Goal: Task Accomplishment & Management: Use online tool/utility

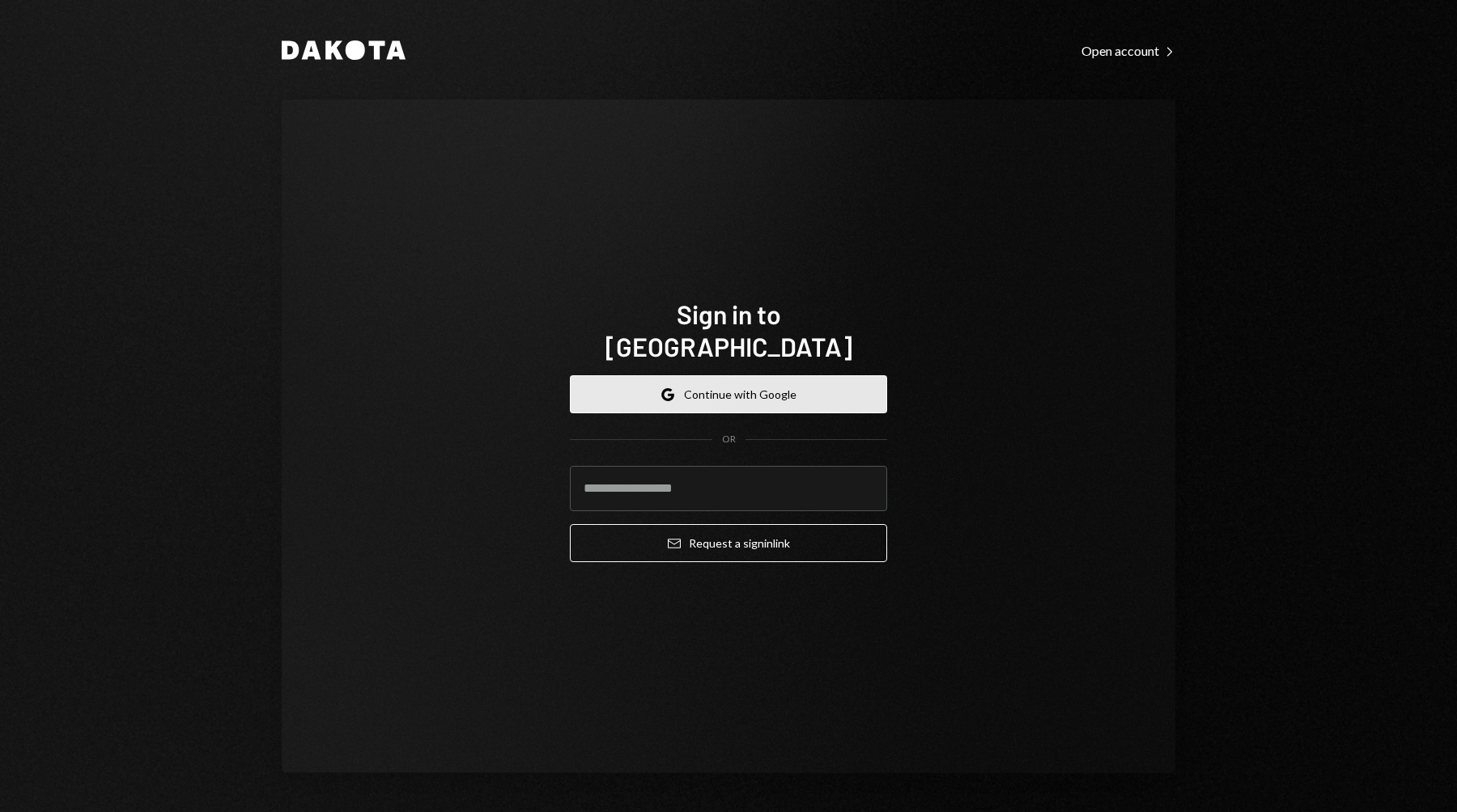
click at [715, 387] on button "Google Continue with Google" at bounding box center [728, 395] width 317 height 38
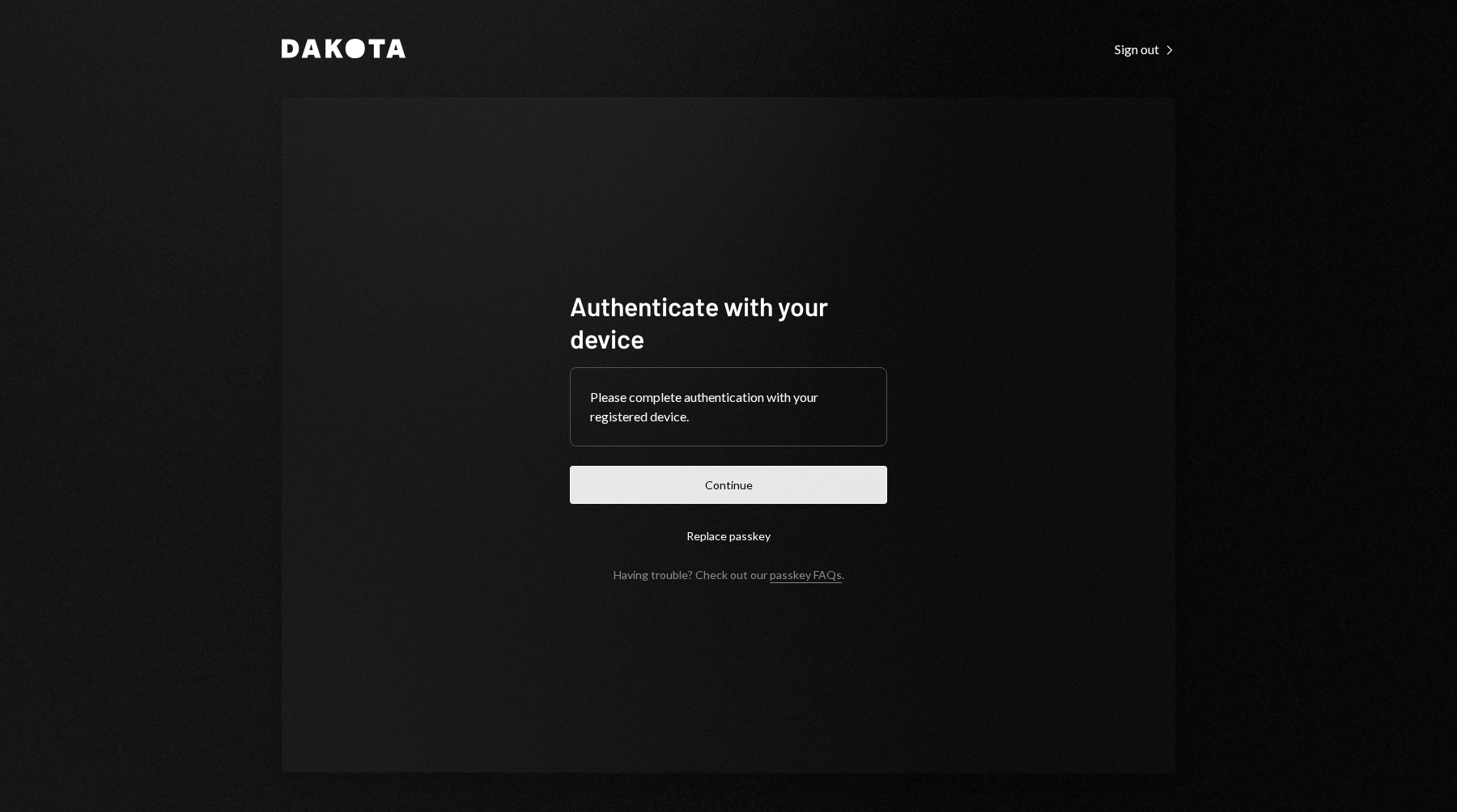
click at [806, 475] on button "Continue" at bounding box center [728, 485] width 317 height 38
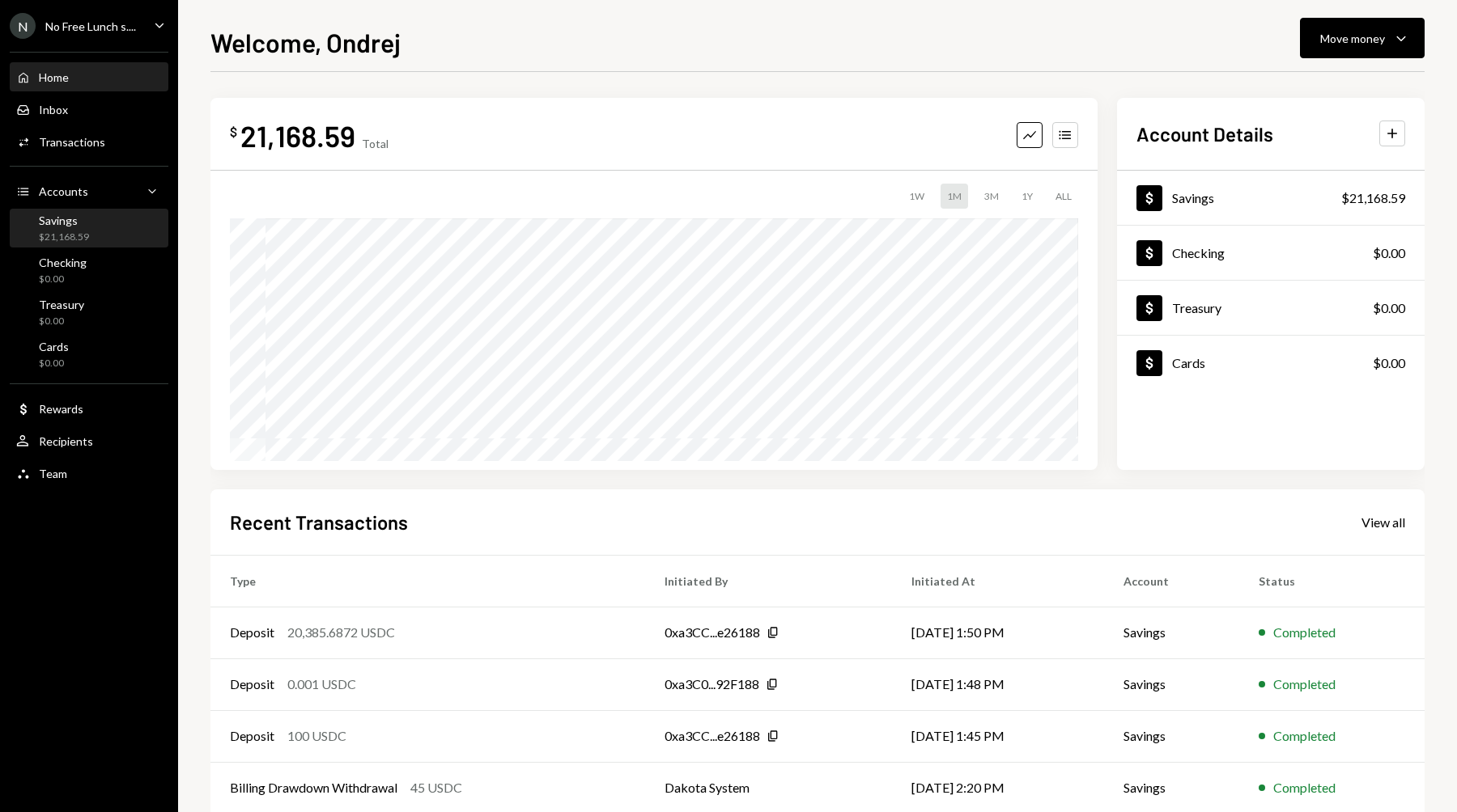
click at [93, 223] on div "Savings $21,168.59" at bounding box center [90, 229] width 146 height 31
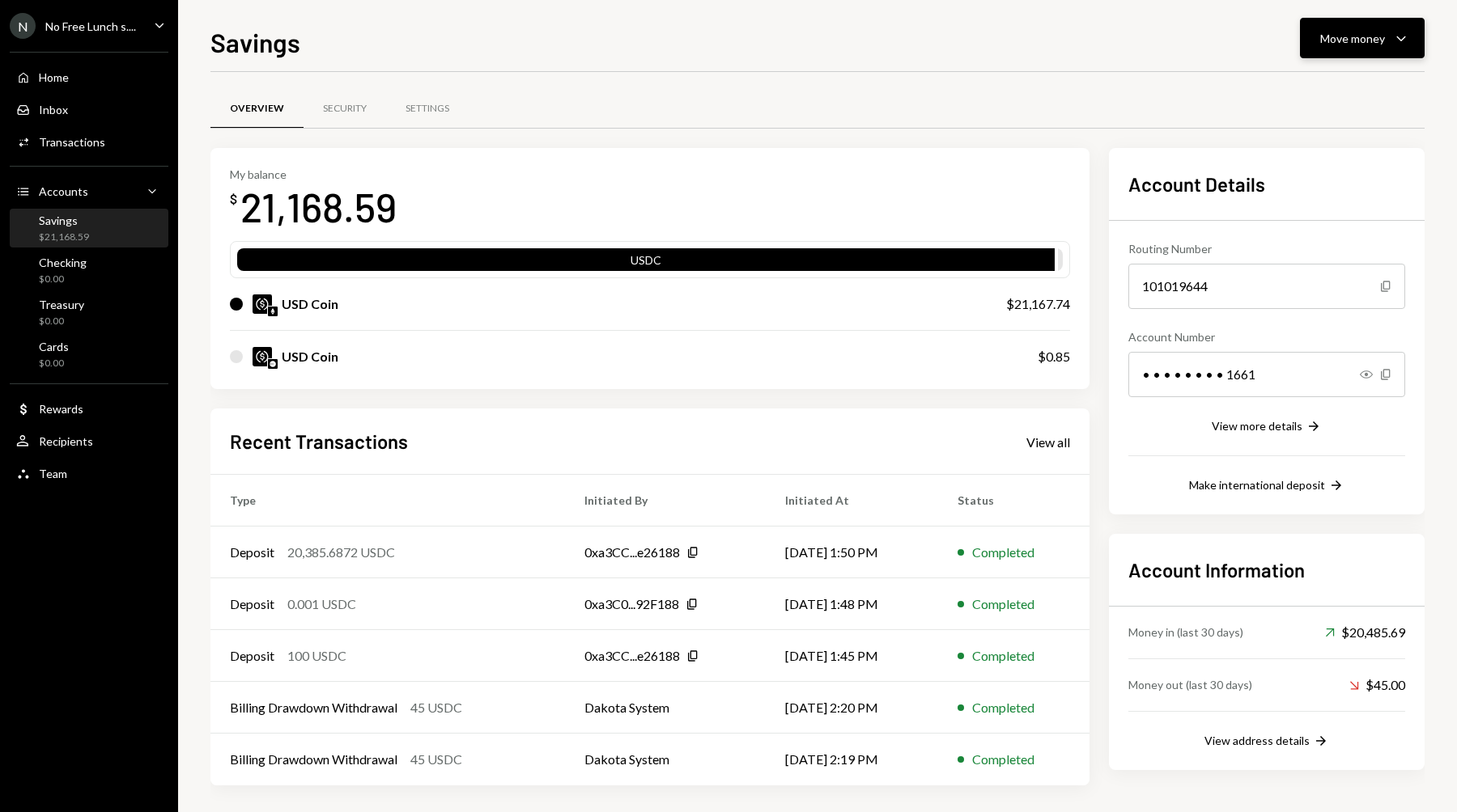
click at [1303, 56] on button "Move money Caret Down" at bounding box center [1362, 37] width 124 height 41
click at [1298, 81] on div "Send" at bounding box center [1349, 87] width 118 height 17
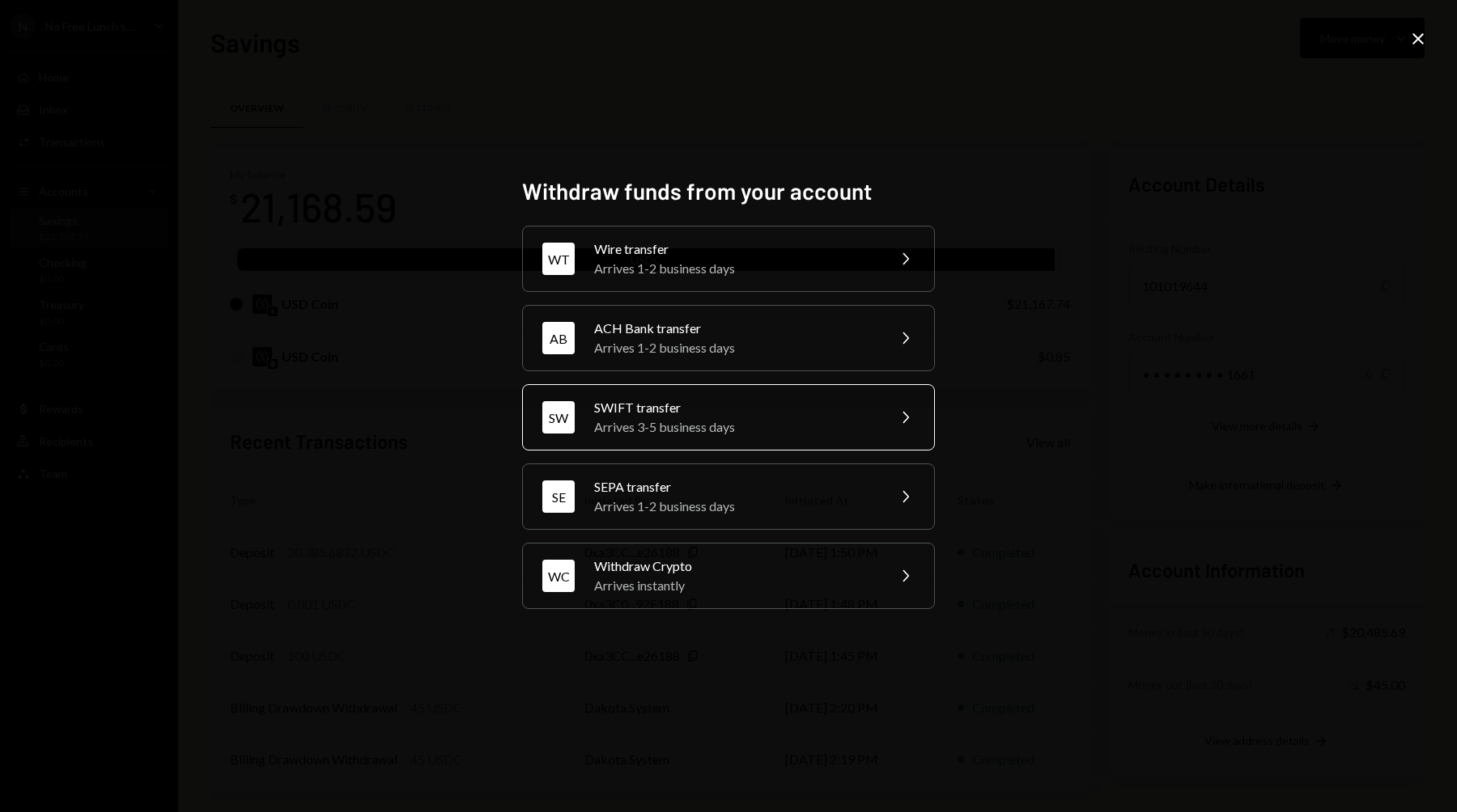
click at [740, 414] on div "SWIFT transfer" at bounding box center [734, 407] width 281 height 19
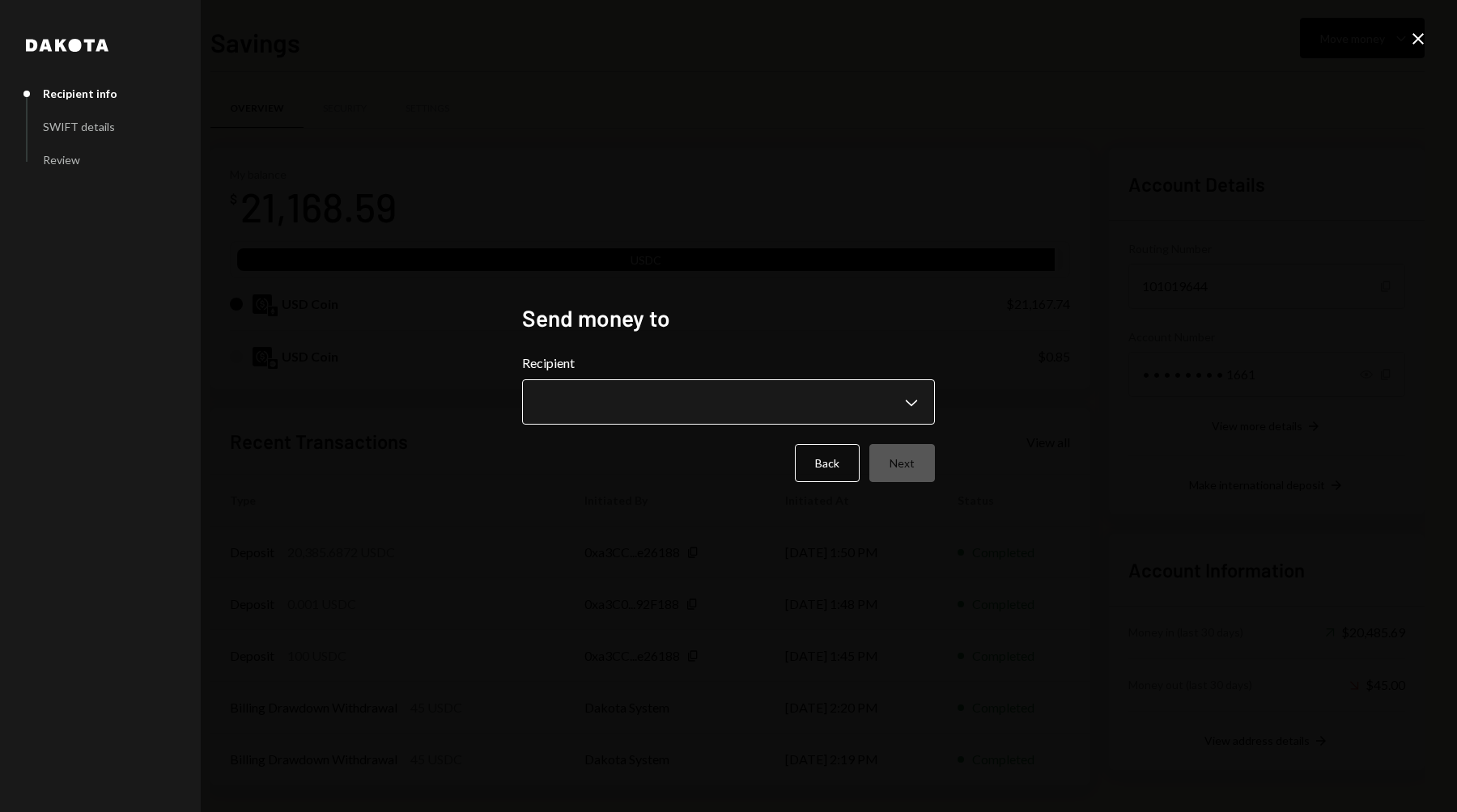
click at [657, 419] on body "N No Free Lunch s.... Caret Down Home Home Inbox Inbox Activities Transactions …" at bounding box center [728, 406] width 1457 height 812
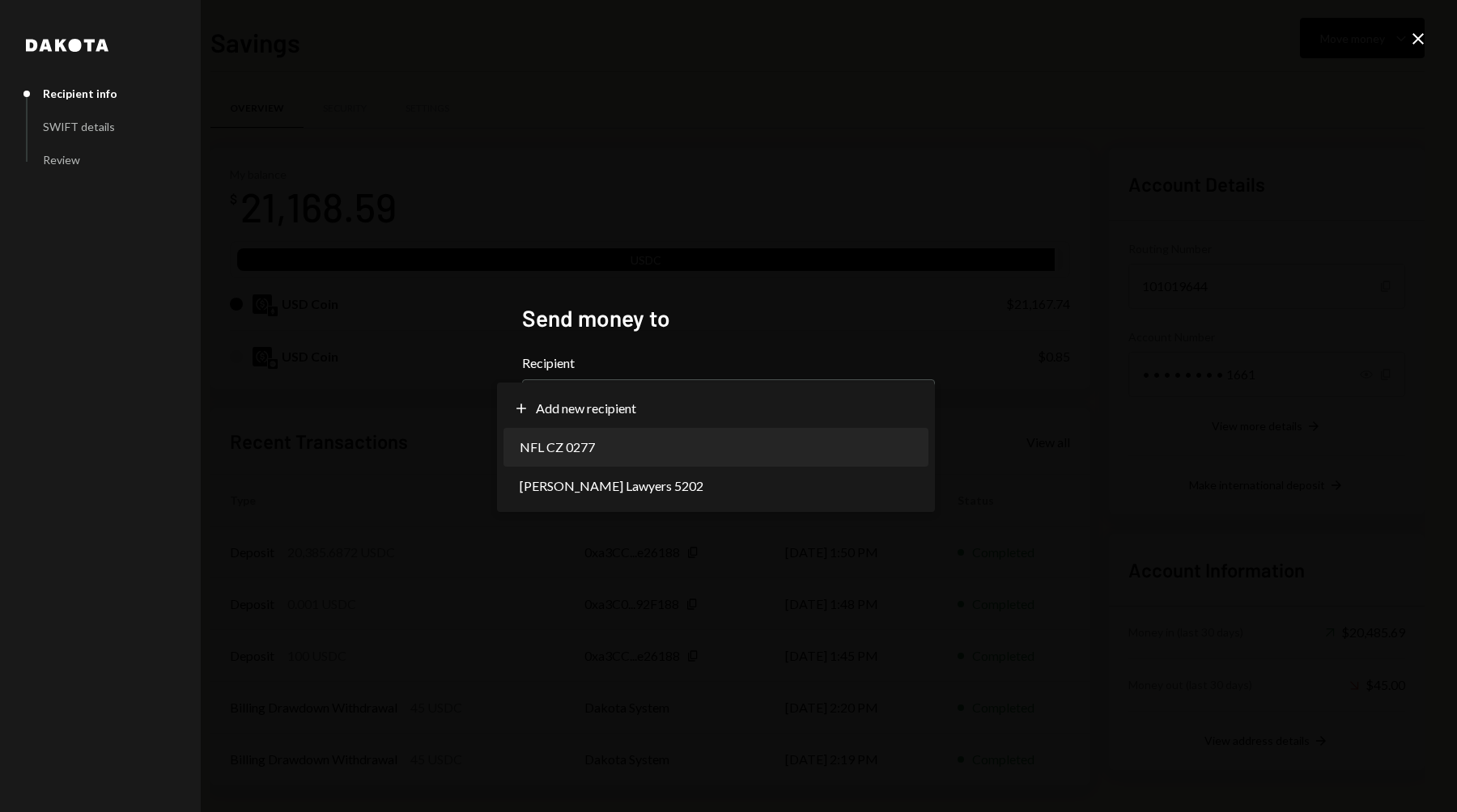
select select "**********"
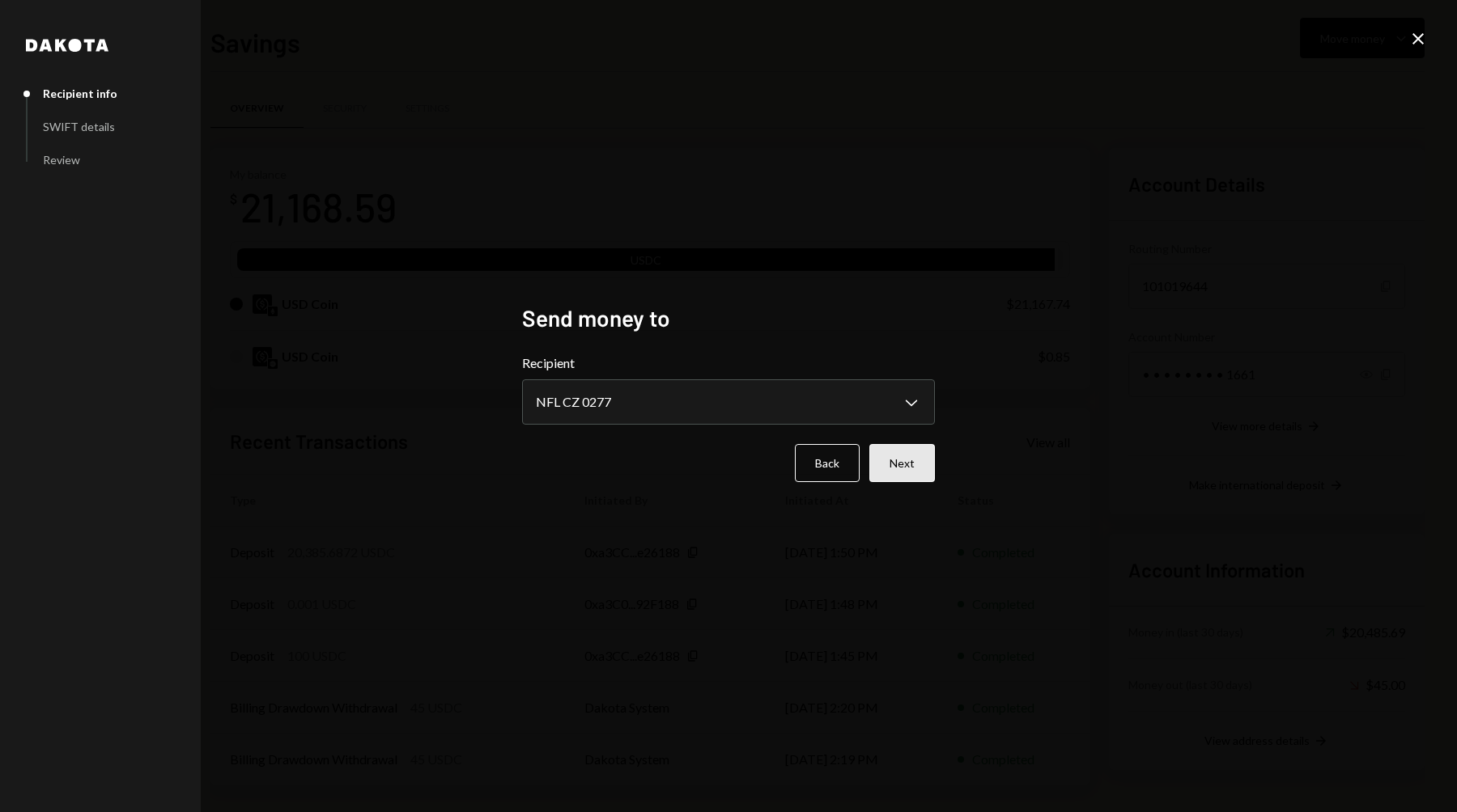
click at [904, 464] on button "Next" at bounding box center [902, 464] width 66 height 38
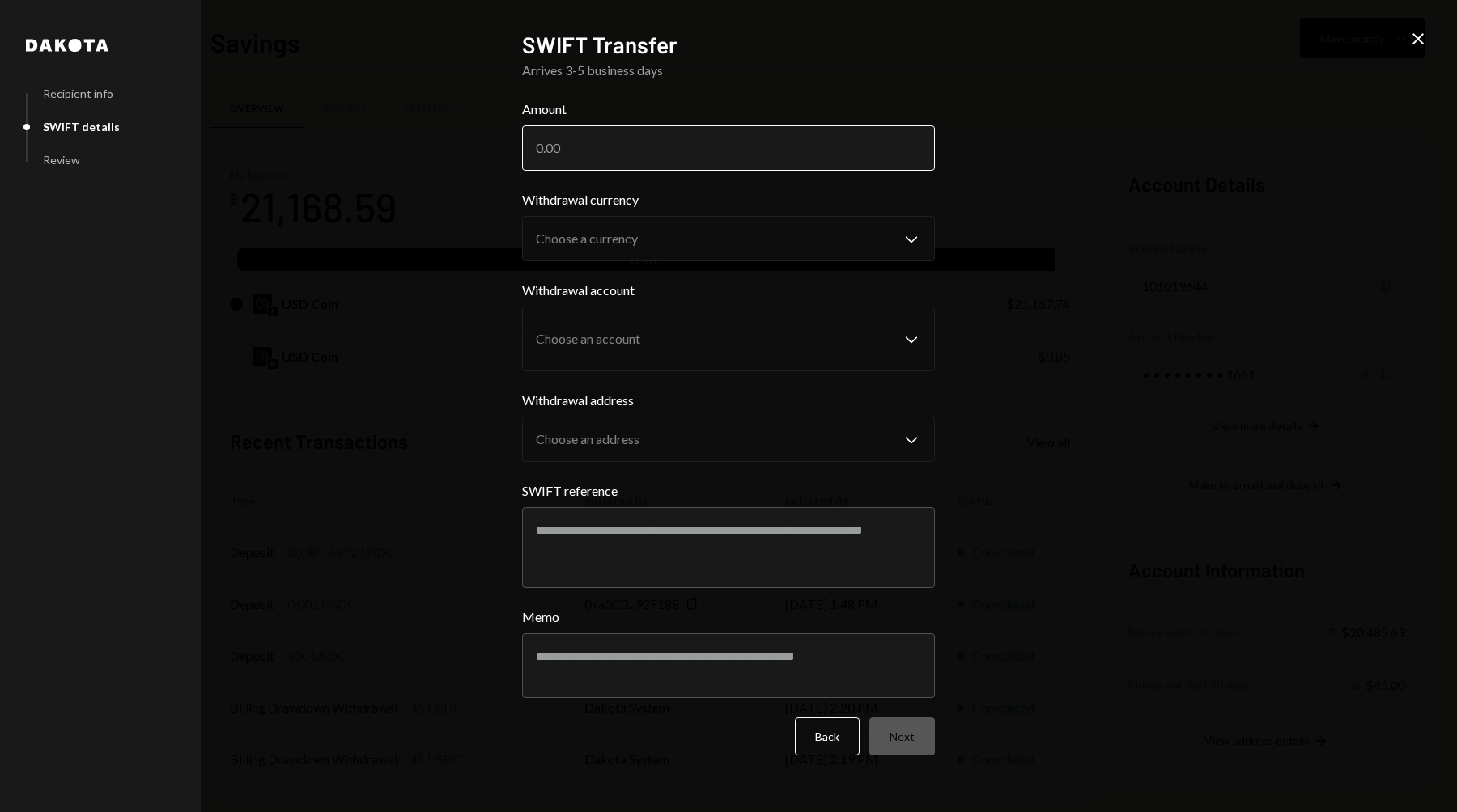
click at [667, 146] on input "Amount" at bounding box center [728, 148] width 413 height 46
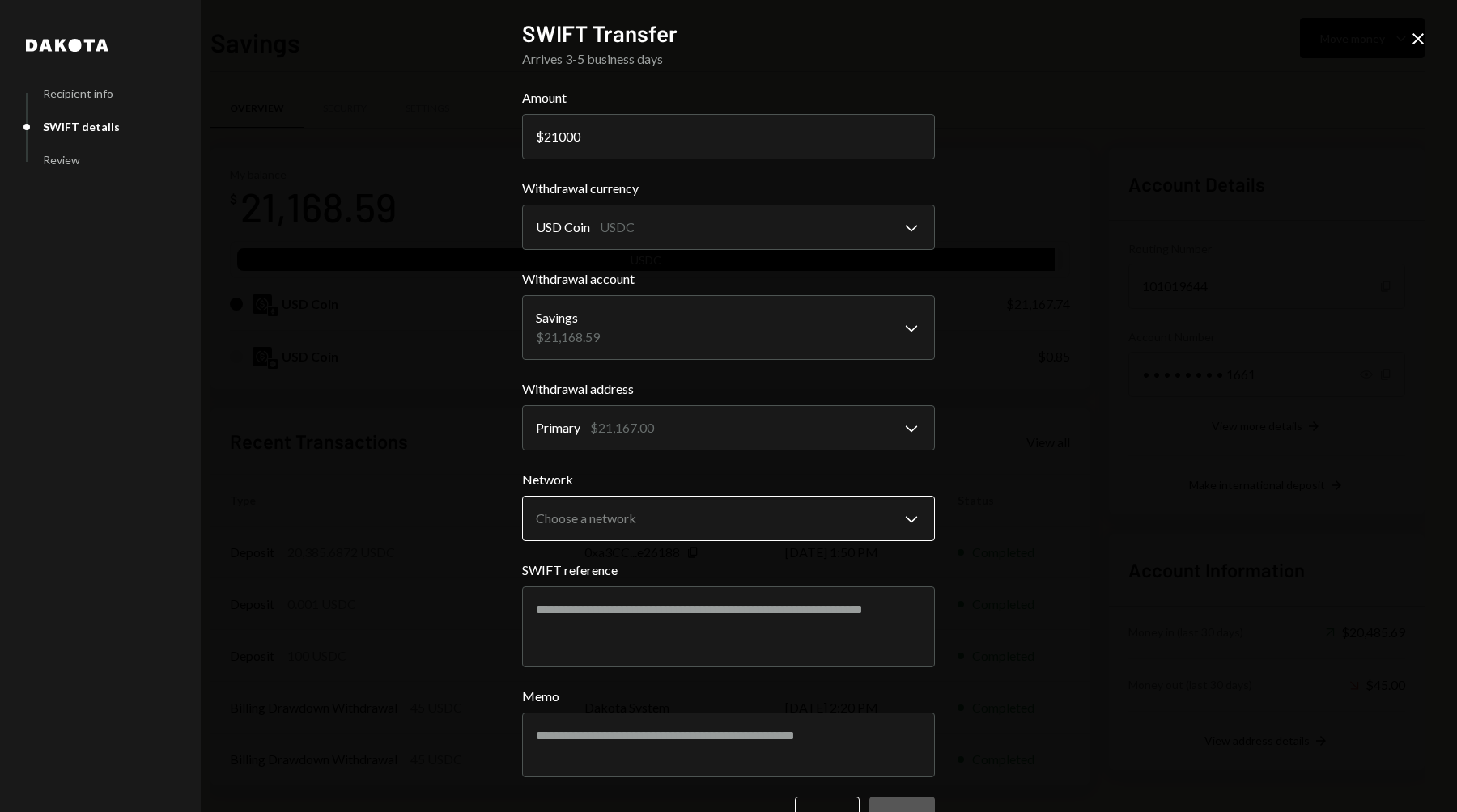
type input "21000"
click at [670, 529] on body "N No Free Lunch s.... Caret Down Home Home Inbox Inbox Activities Transactions …" at bounding box center [728, 406] width 1457 height 812
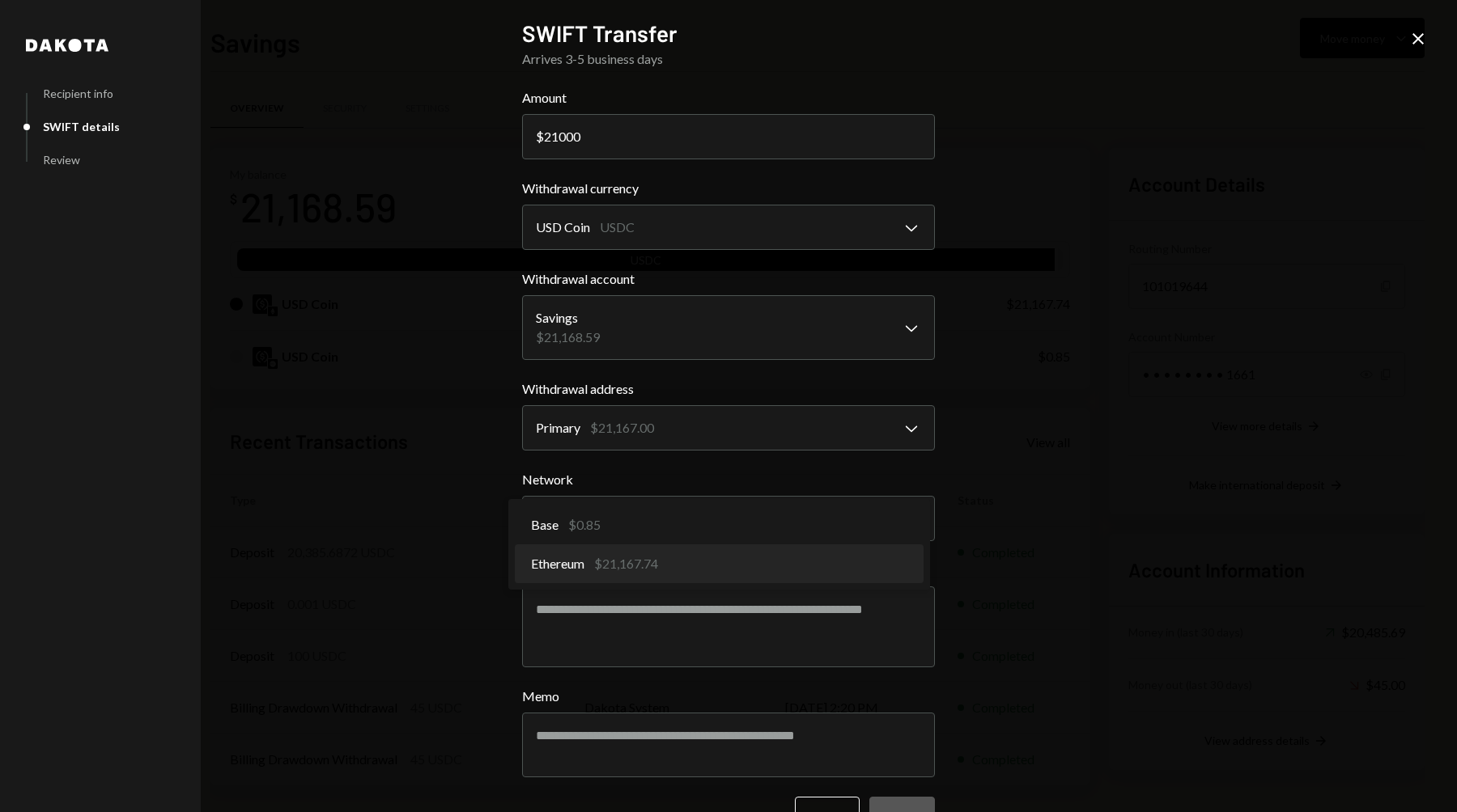
select select "**********"
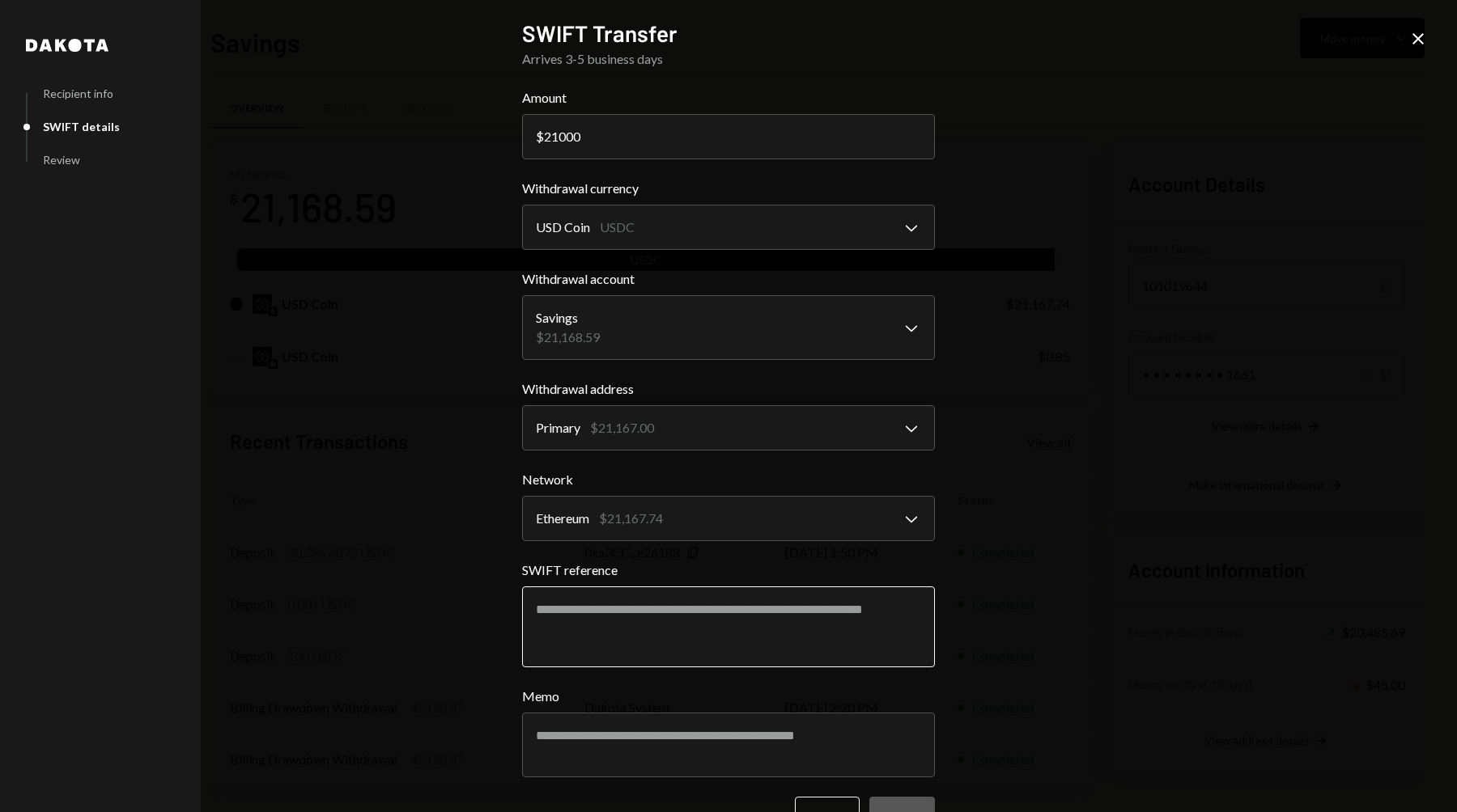
click at [710, 628] on textarea "SWIFT reference" at bounding box center [728, 627] width 413 height 81
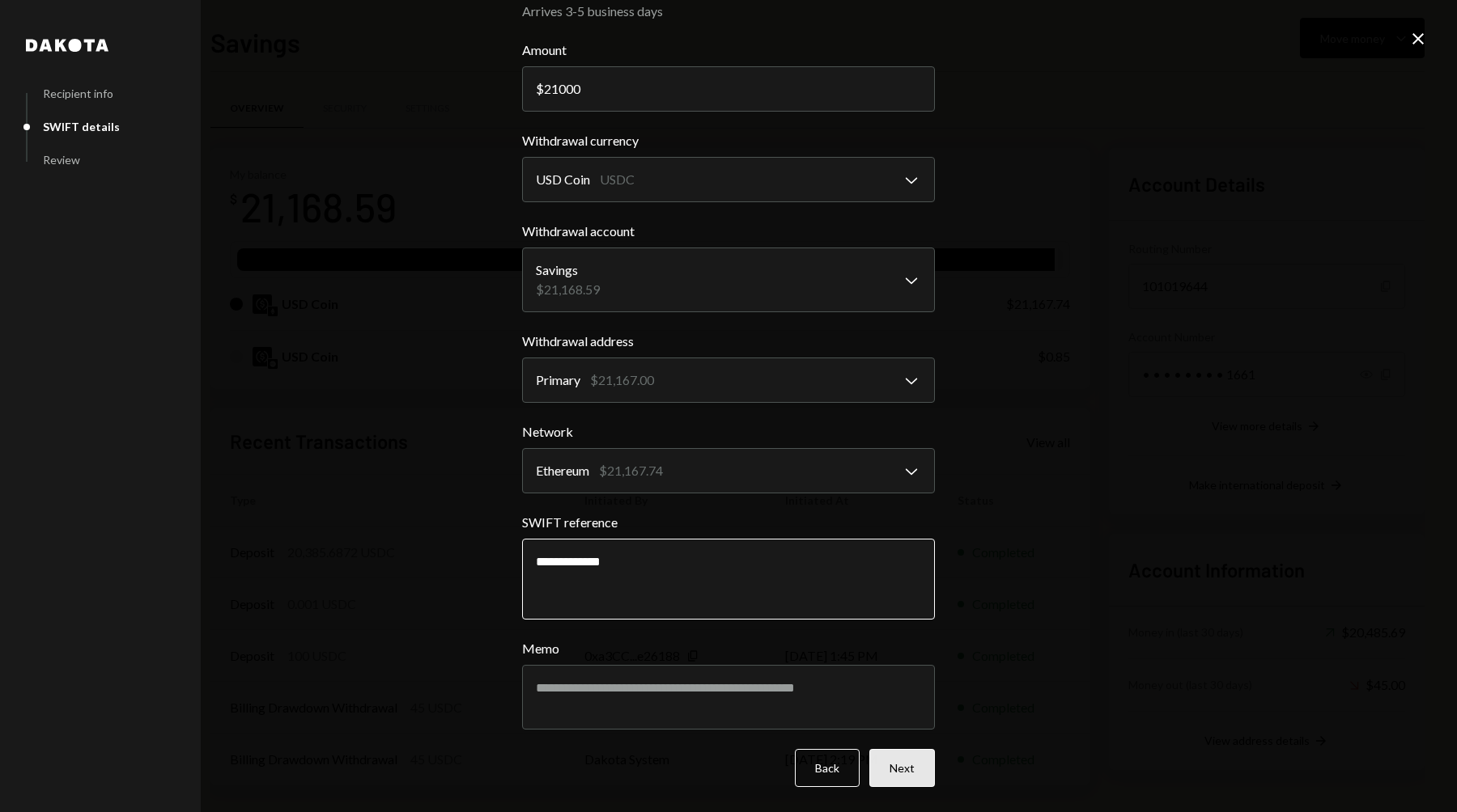
type textarea "**********"
click at [909, 764] on button "Next" at bounding box center [902, 768] width 66 height 38
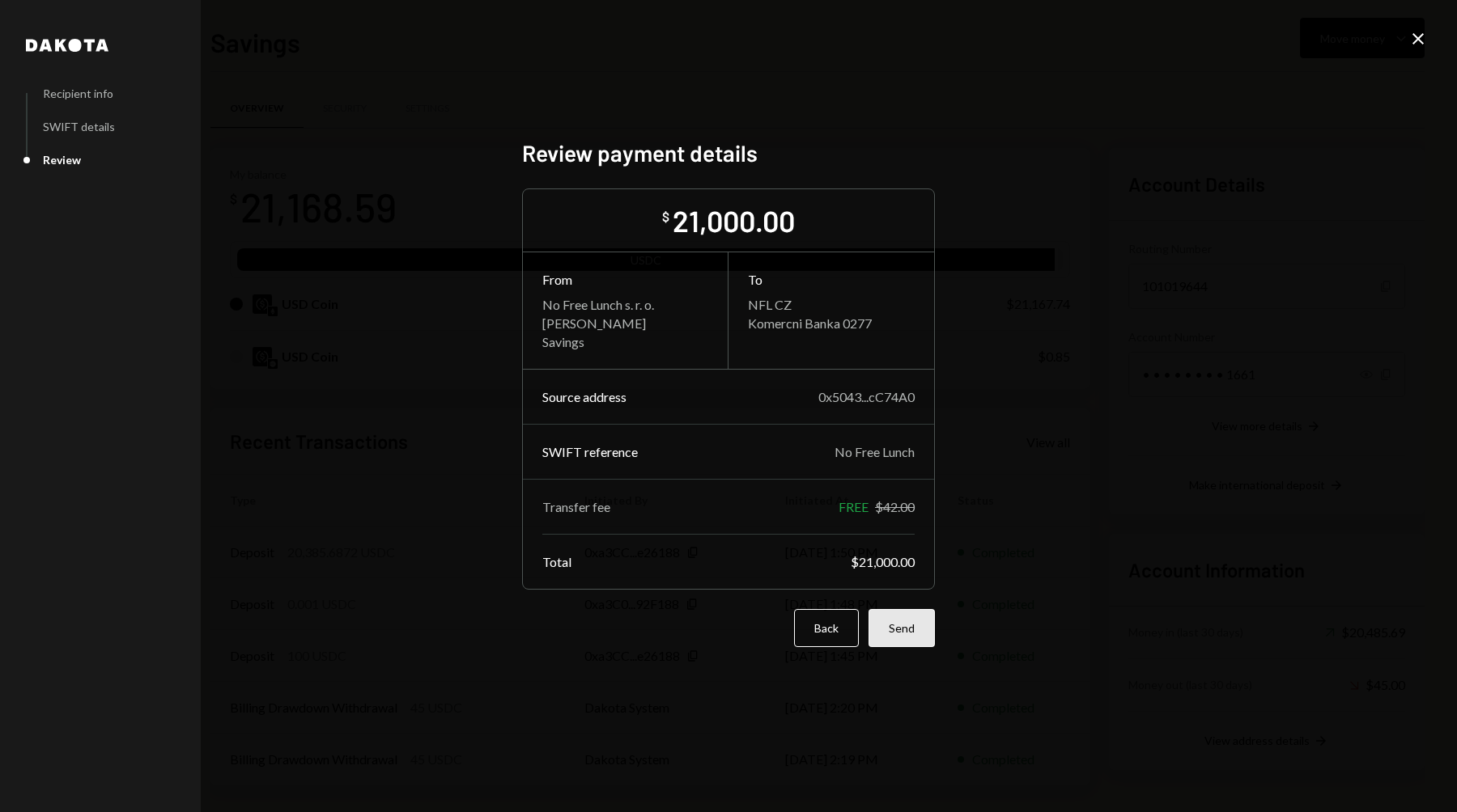
click at [906, 630] on button "Send" at bounding box center [902, 629] width 66 height 38
